Goal: Manage account settings

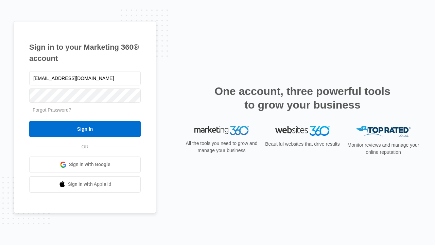
type input "dankie614@gmail.com"
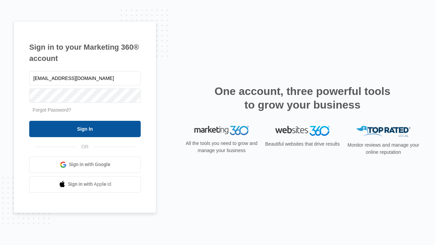
click at [85, 128] on input "Sign In" at bounding box center [84, 129] width 111 height 16
